Goal: Information Seeking & Learning: Learn about a topic

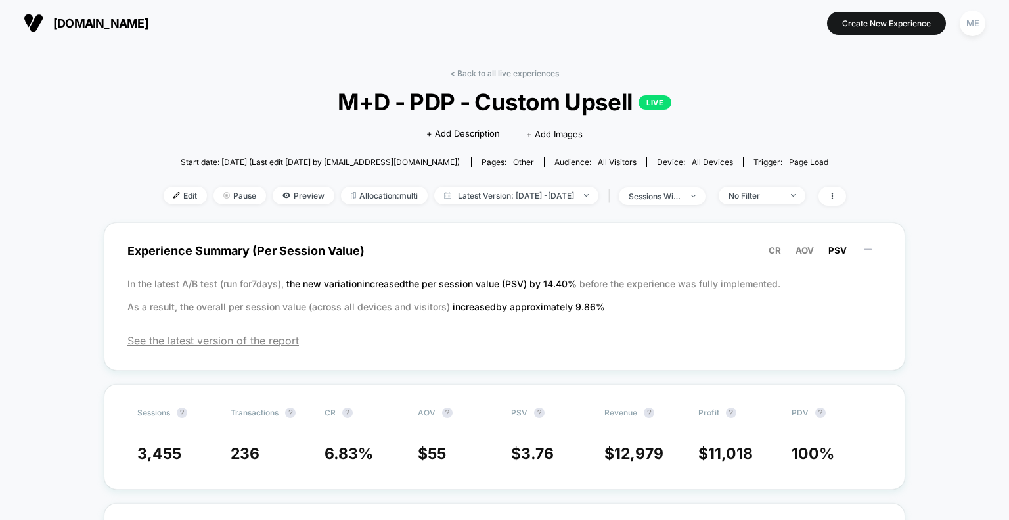
scroll to position [131, 0]
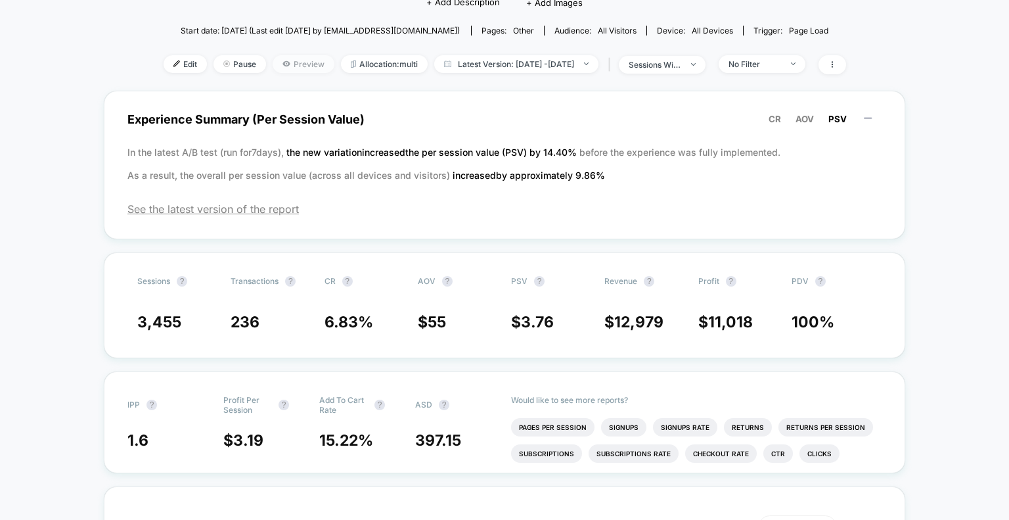
click at [279, 68] on span "Preview" at bounding box center [304, 64] width 62 height 18
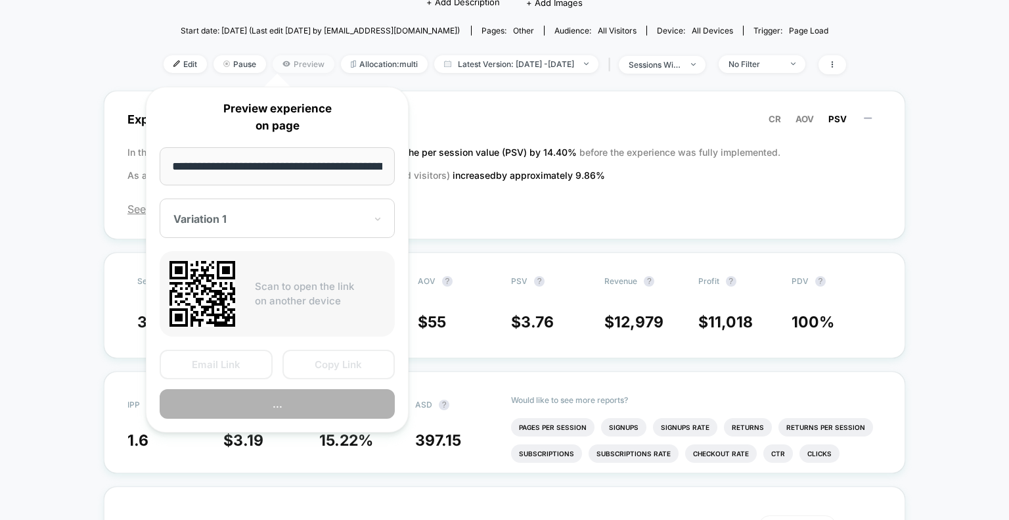
scroll to position [0, 207]
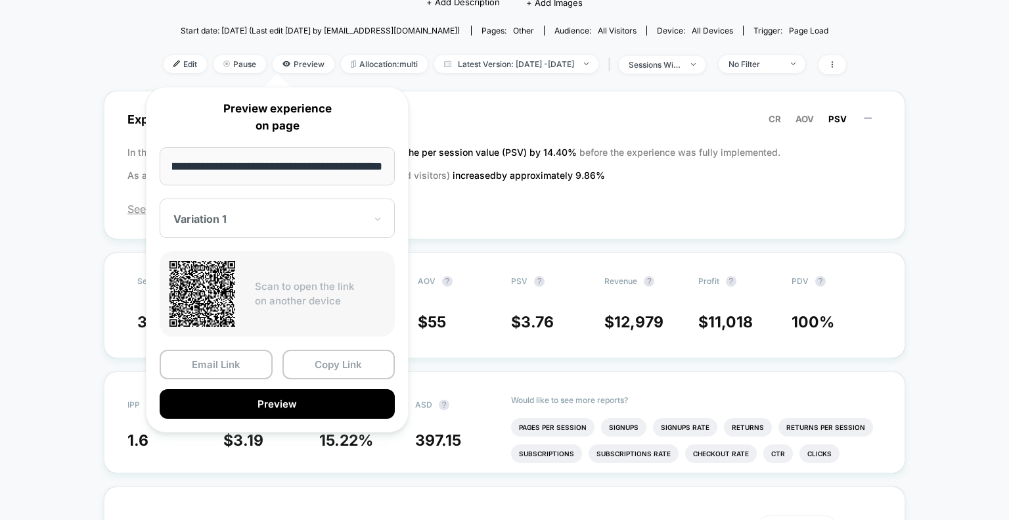
click at [340, 228] on div "Variation 1" at bounding box center [277, 217] width 235 height 39
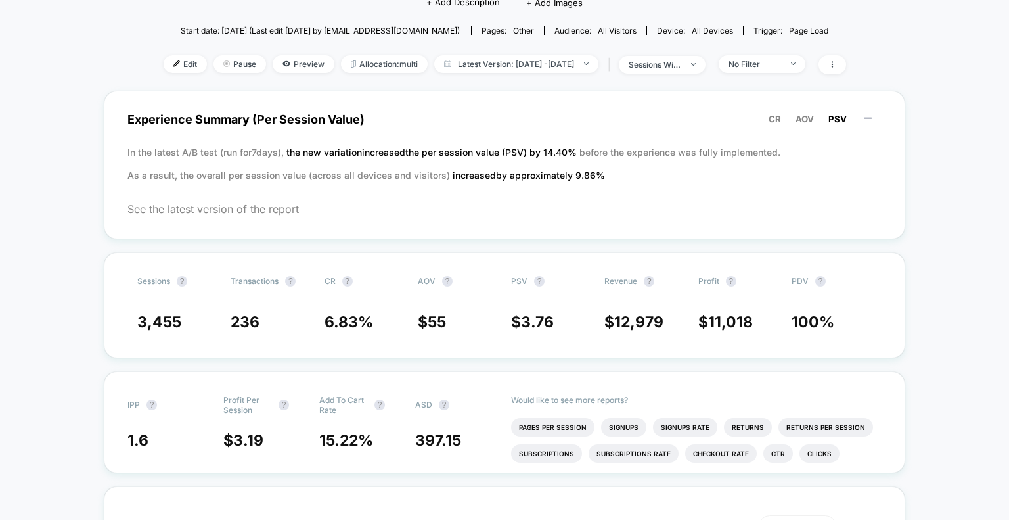
drag, startPoint x: 58, startPoint y: 62, endPoint x: 66, endPoint y: 8, distance: 55.1
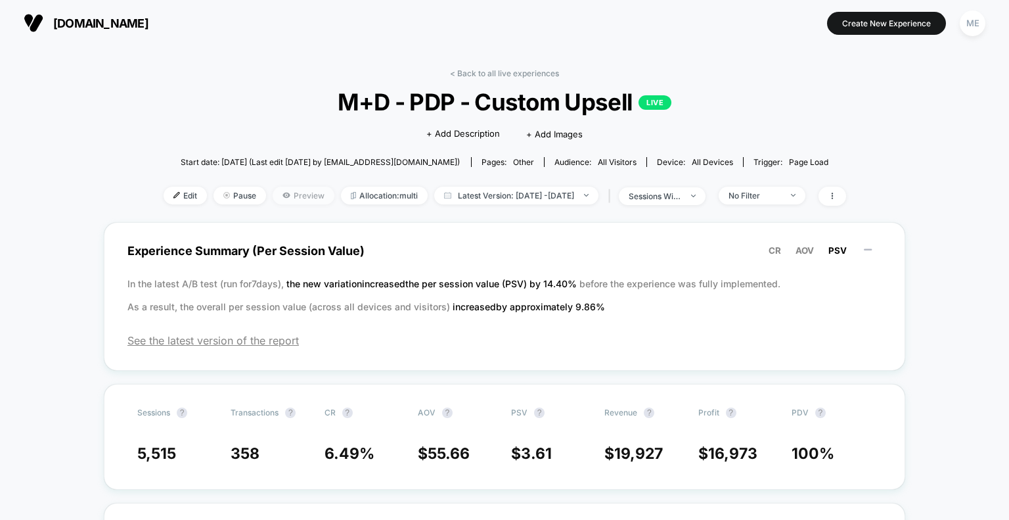
click at [273, 195] on span "Preview" at bounding box center [304, 196] width 62 height 18
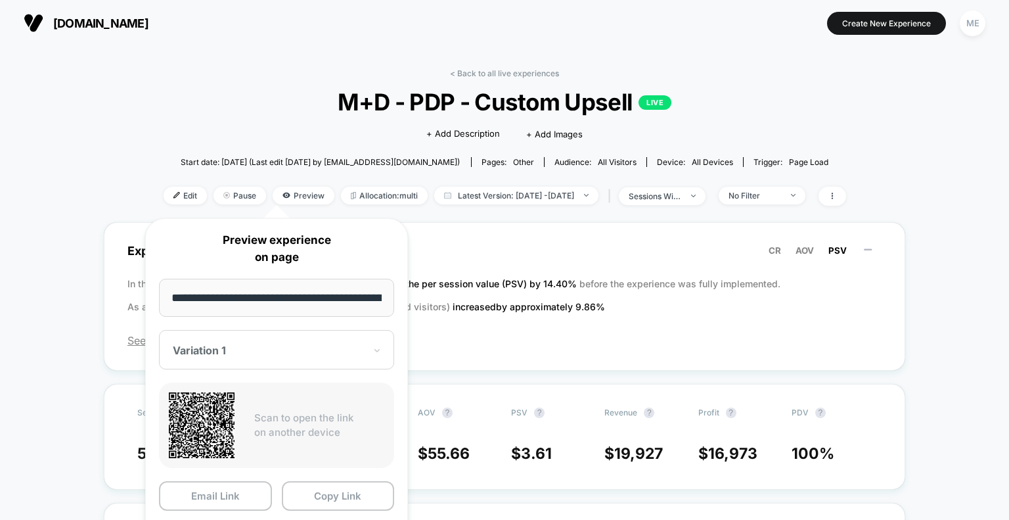
drag, startPoint x: 270, startPoint y: 372, endPoint x: 284, endPoint y: 354, distance: 23.0
click at [269, 372] on div "**********" at bounding box center [276, 391] width 263 height 346
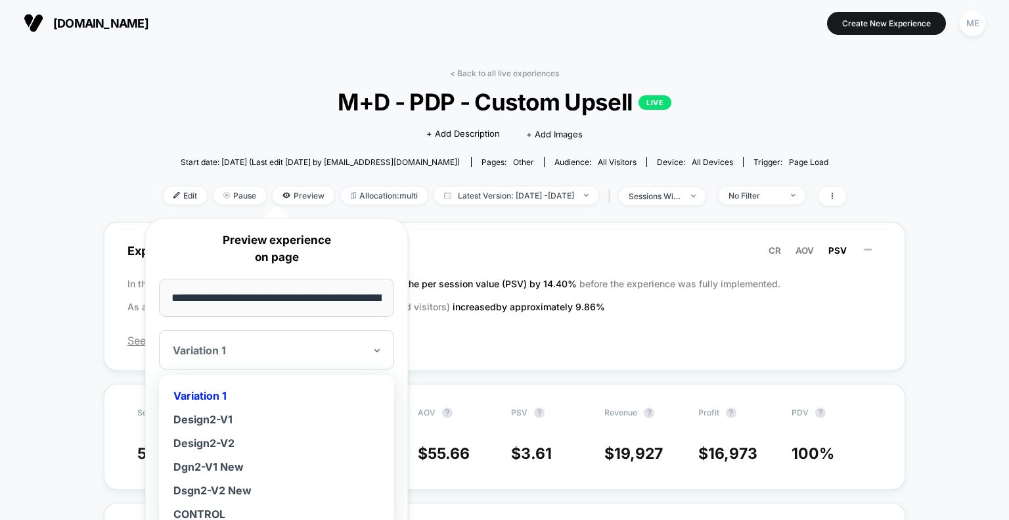
click at [290, 350] on div at bounding box center [269, 350] width 192 height 13
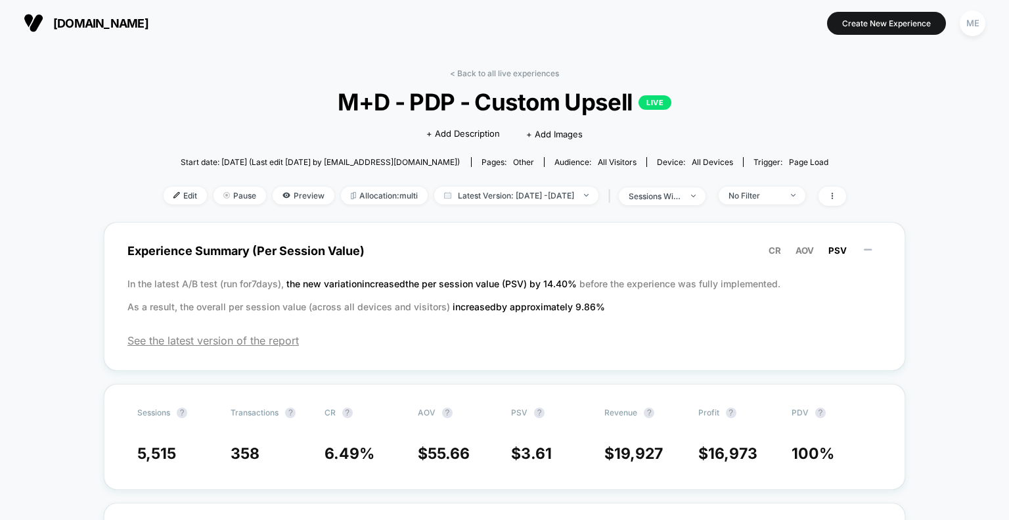
click at [188, 118] on div "< Back to all live experiences M+D - PDP - Custom Upsell LIVE Click to edit exp…" at bounding box center [505, 145] width 683 height 154
drag, startPoint x: 717, startPoint y: 55, endPoint x: 717, endPoint y: 28, distance: 26.3
